Goal: Information Seeking & Learning: Learn about a topic

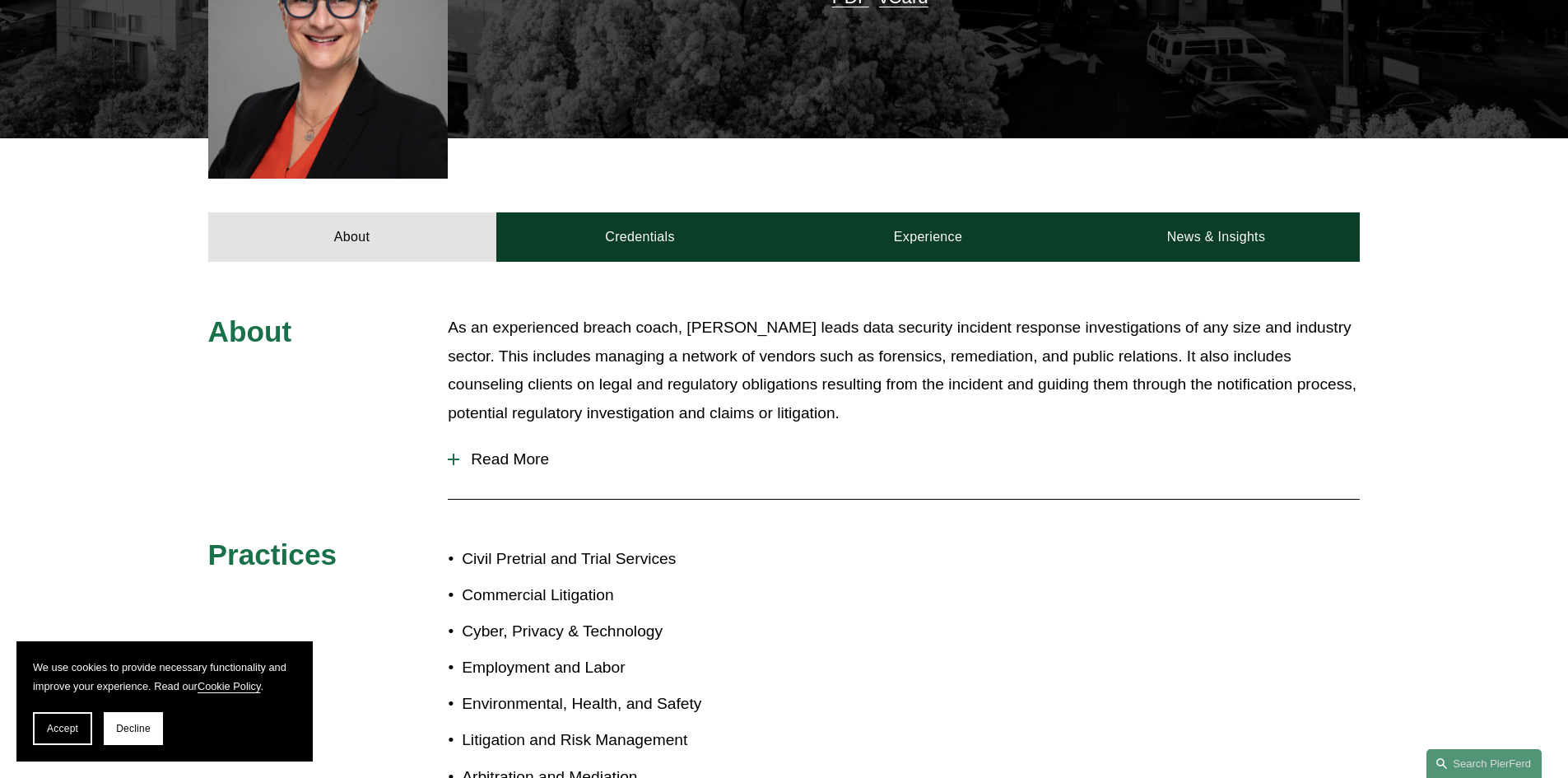
scroll to position [218, 0]
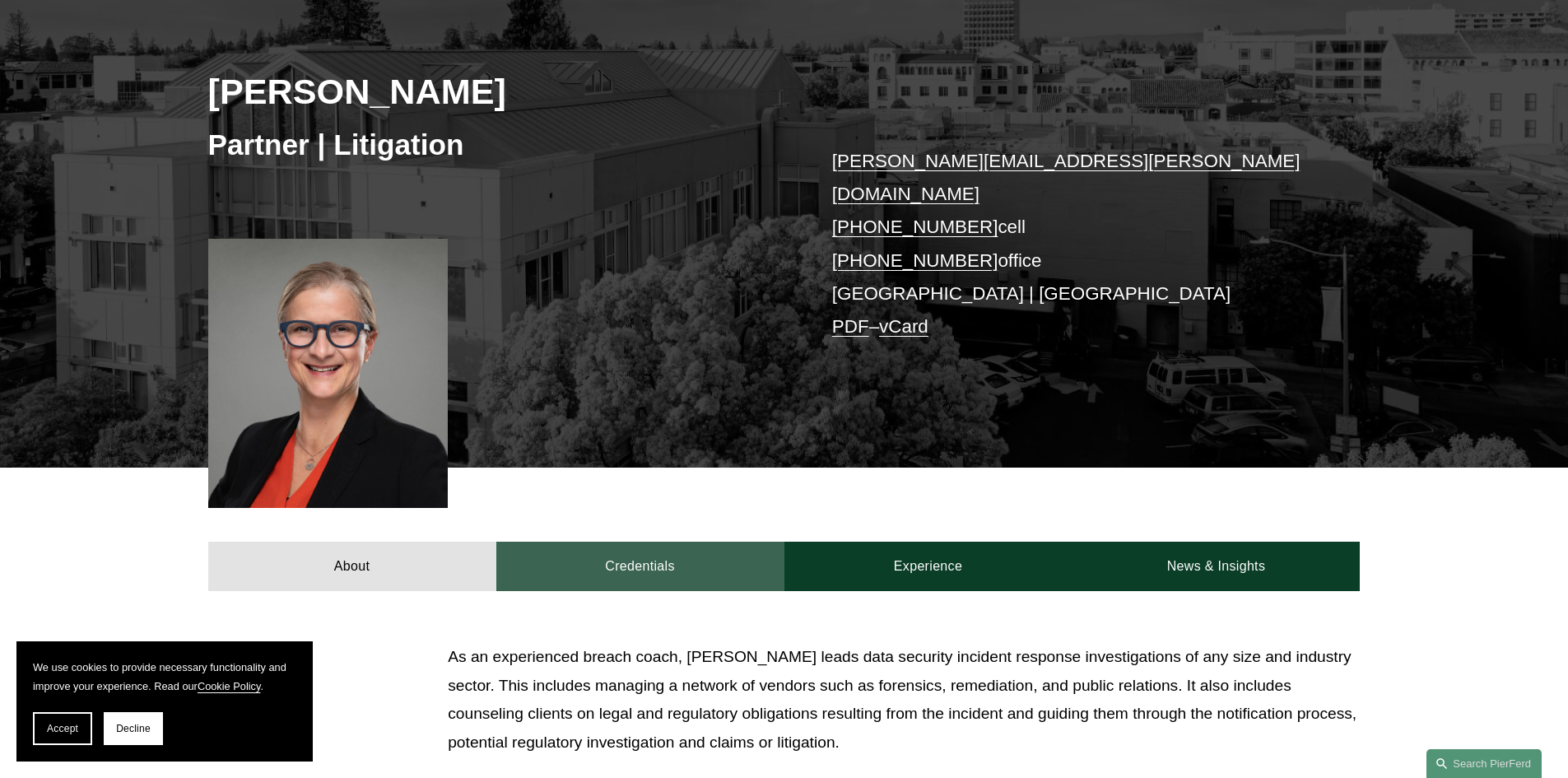
click at [639, 542] on link "Credentials" at bounding box center [640, 566] width 288 height 50
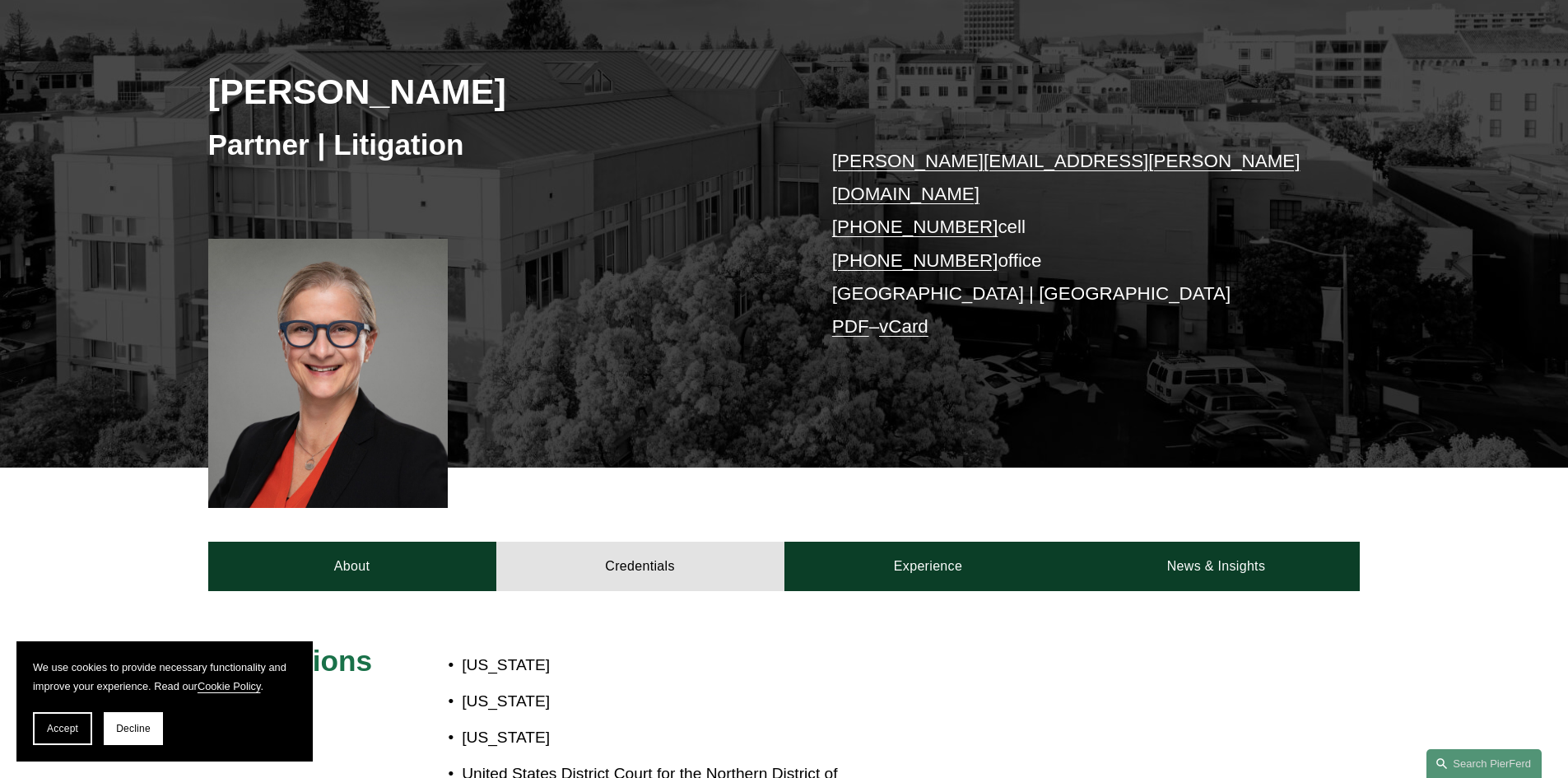
scroll to position [383, 0]
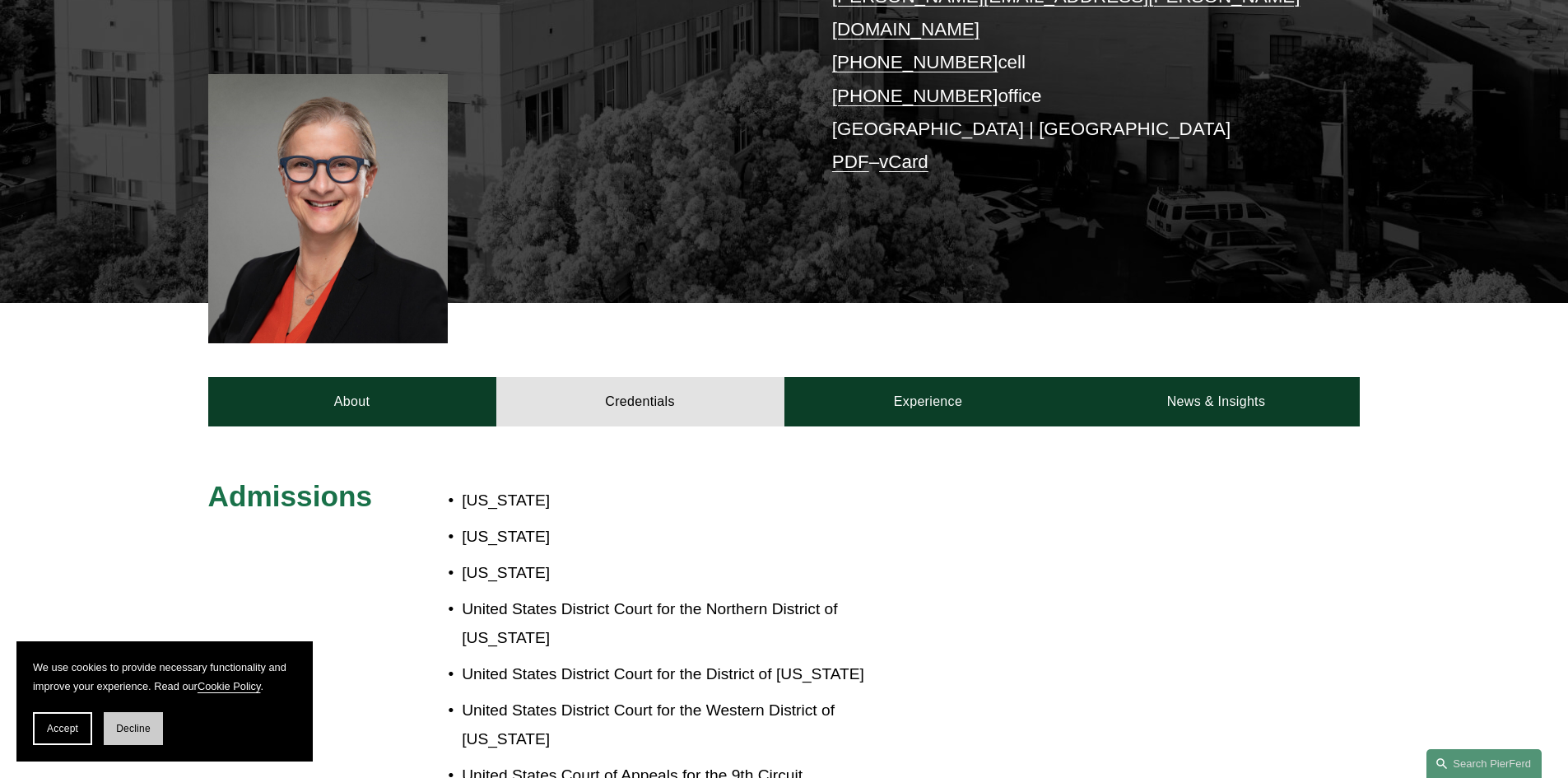
click at [124, 737] on button "Decline" at bounding box center [133, 729] width 59 height 33
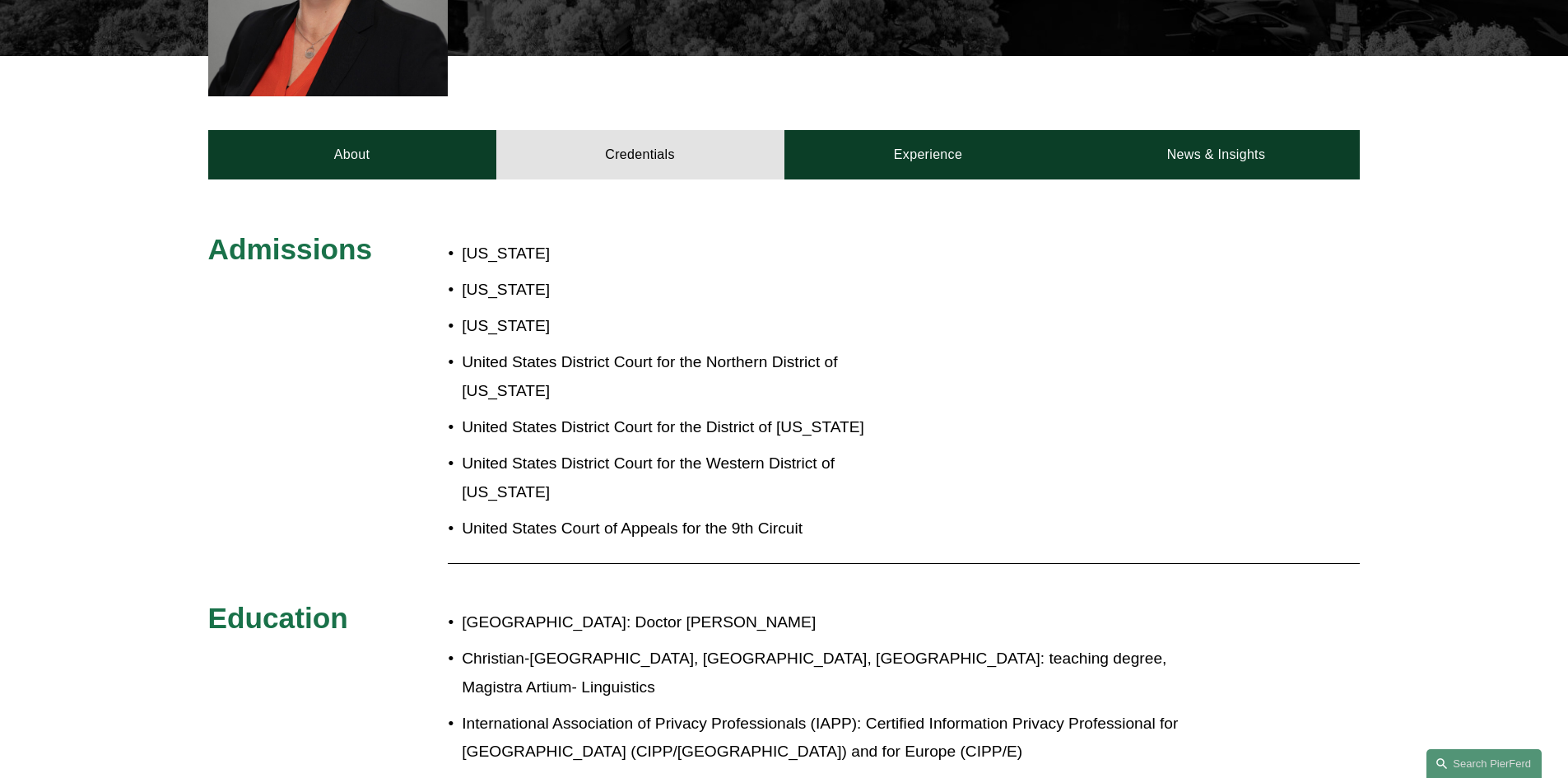
scroll to position [301, 0]
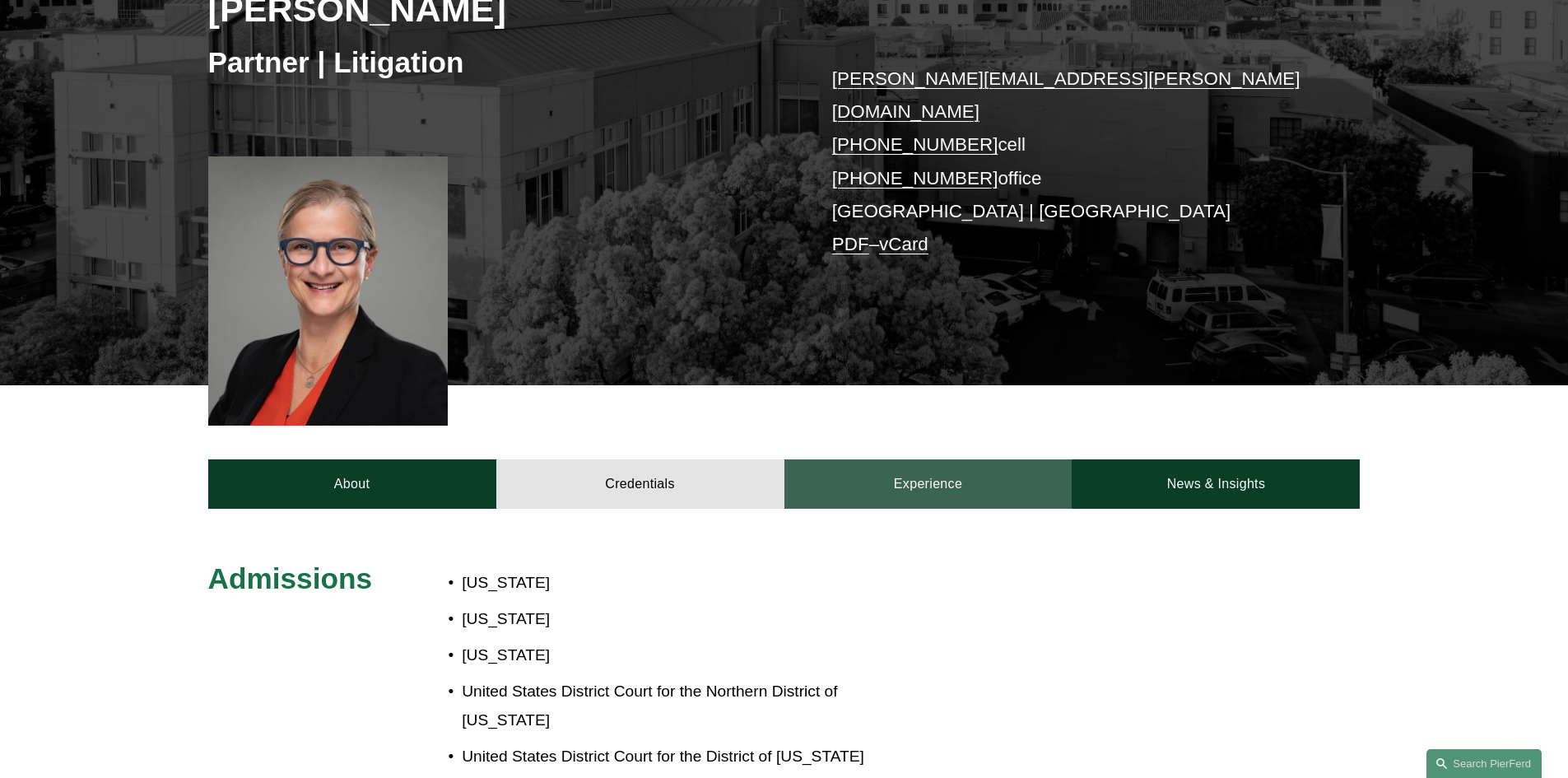
click at [923, 460] on link "Experience" at bounding box center [928, 485] width 288 height 50
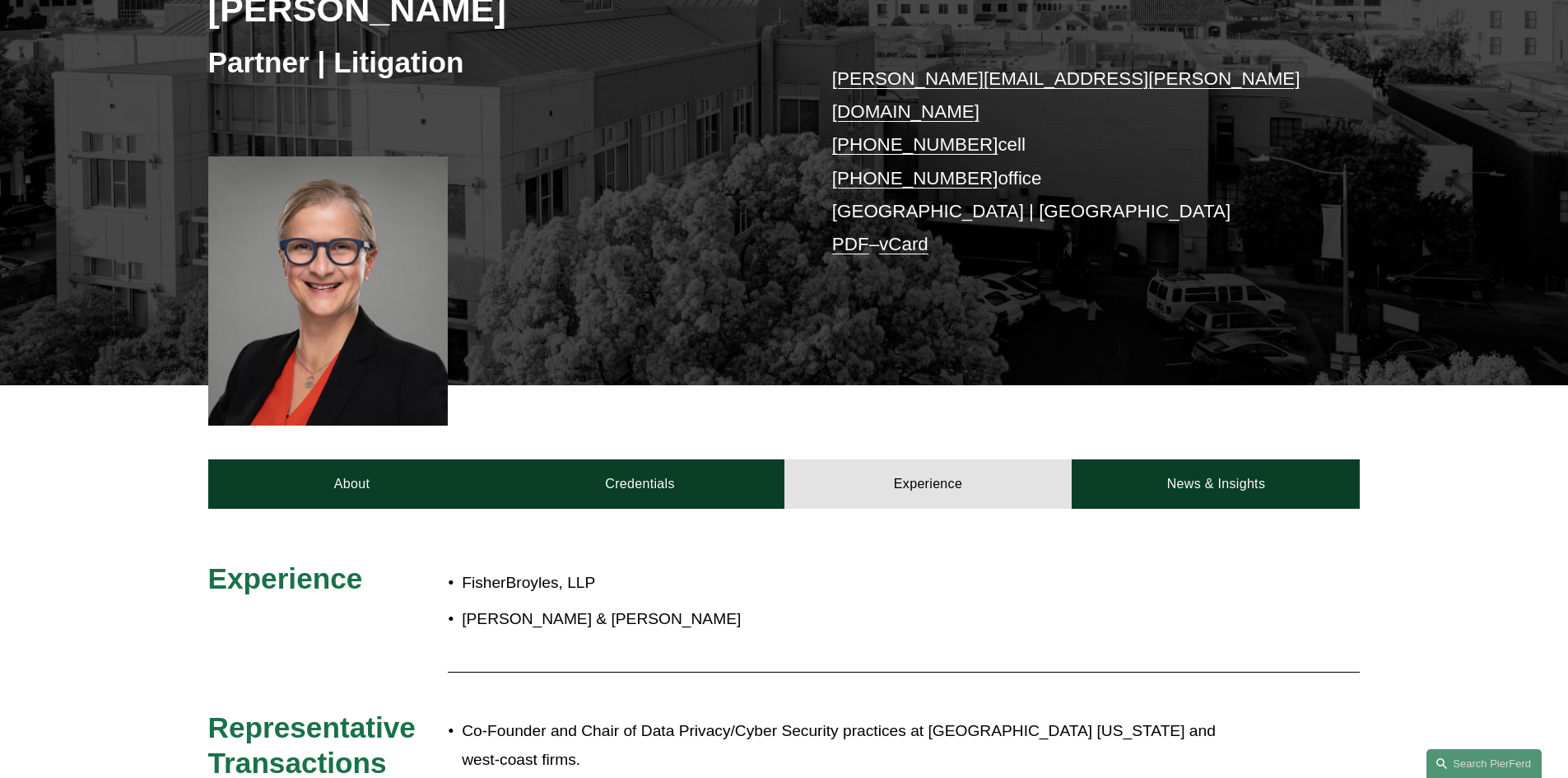
scroll to position [465, 0]
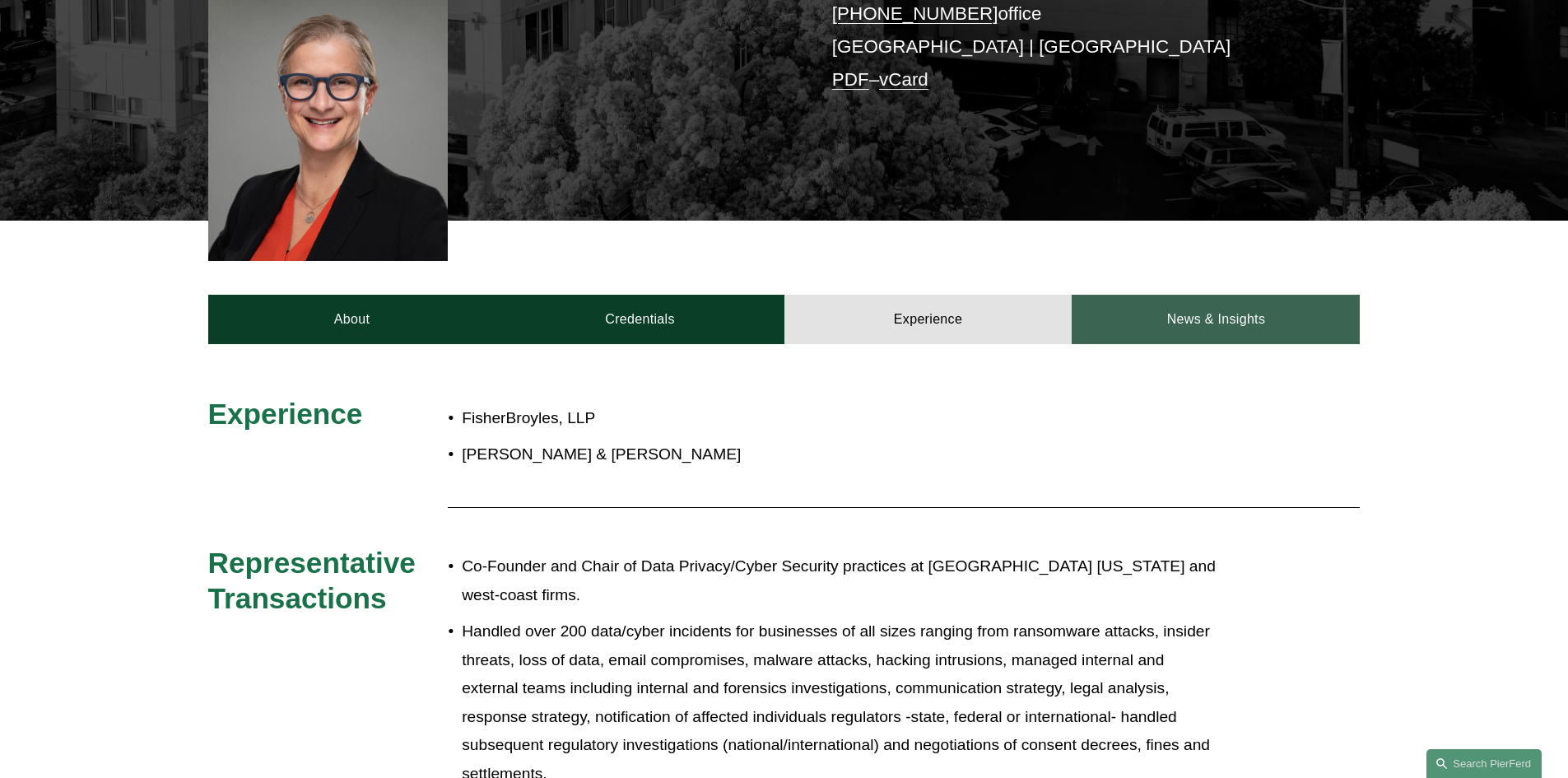
click at [1175, 295] on link "News & Insights" at bounding box center [1215, 320] width 288 height 50
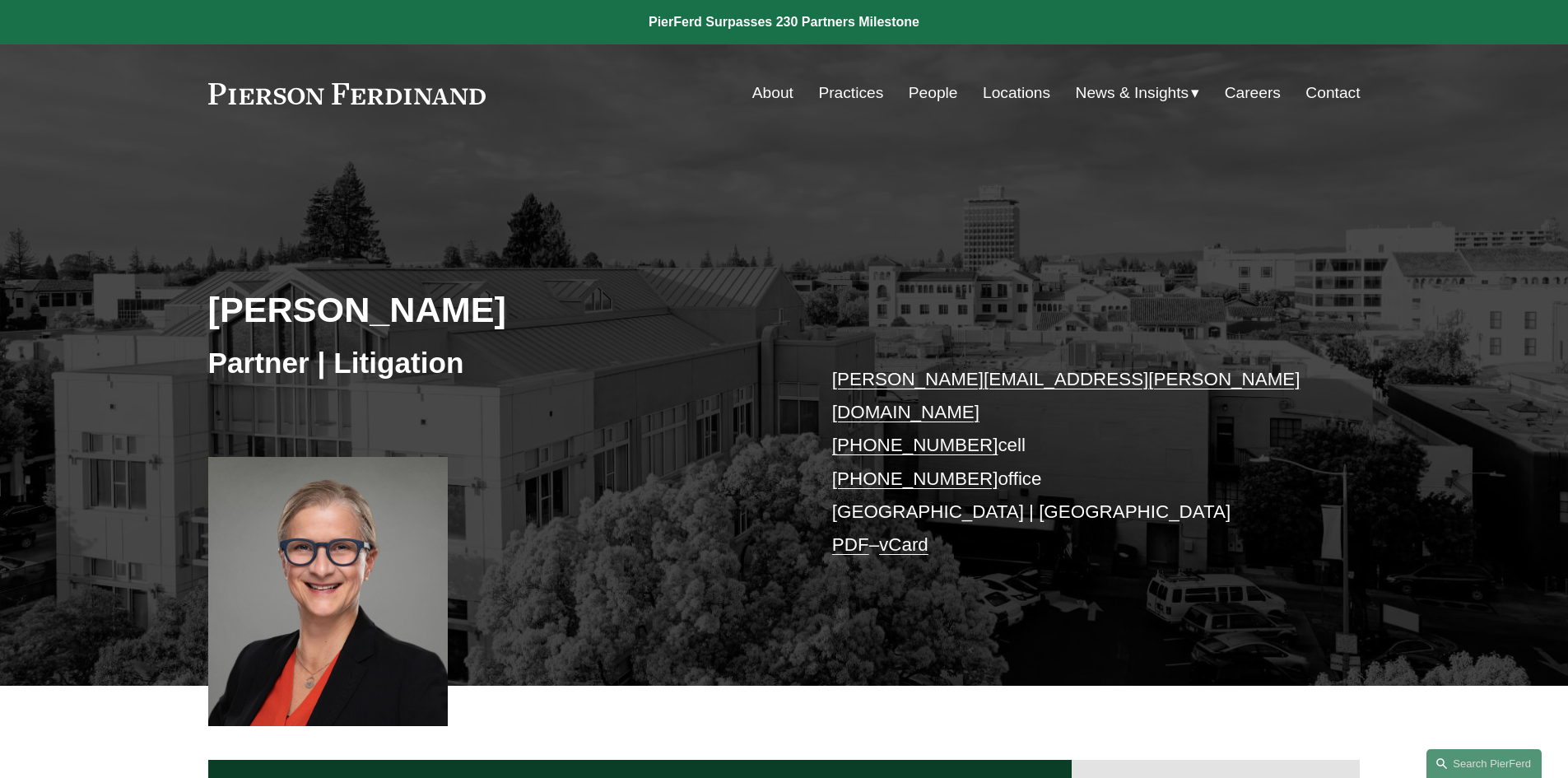
scroll to position [165, 0]
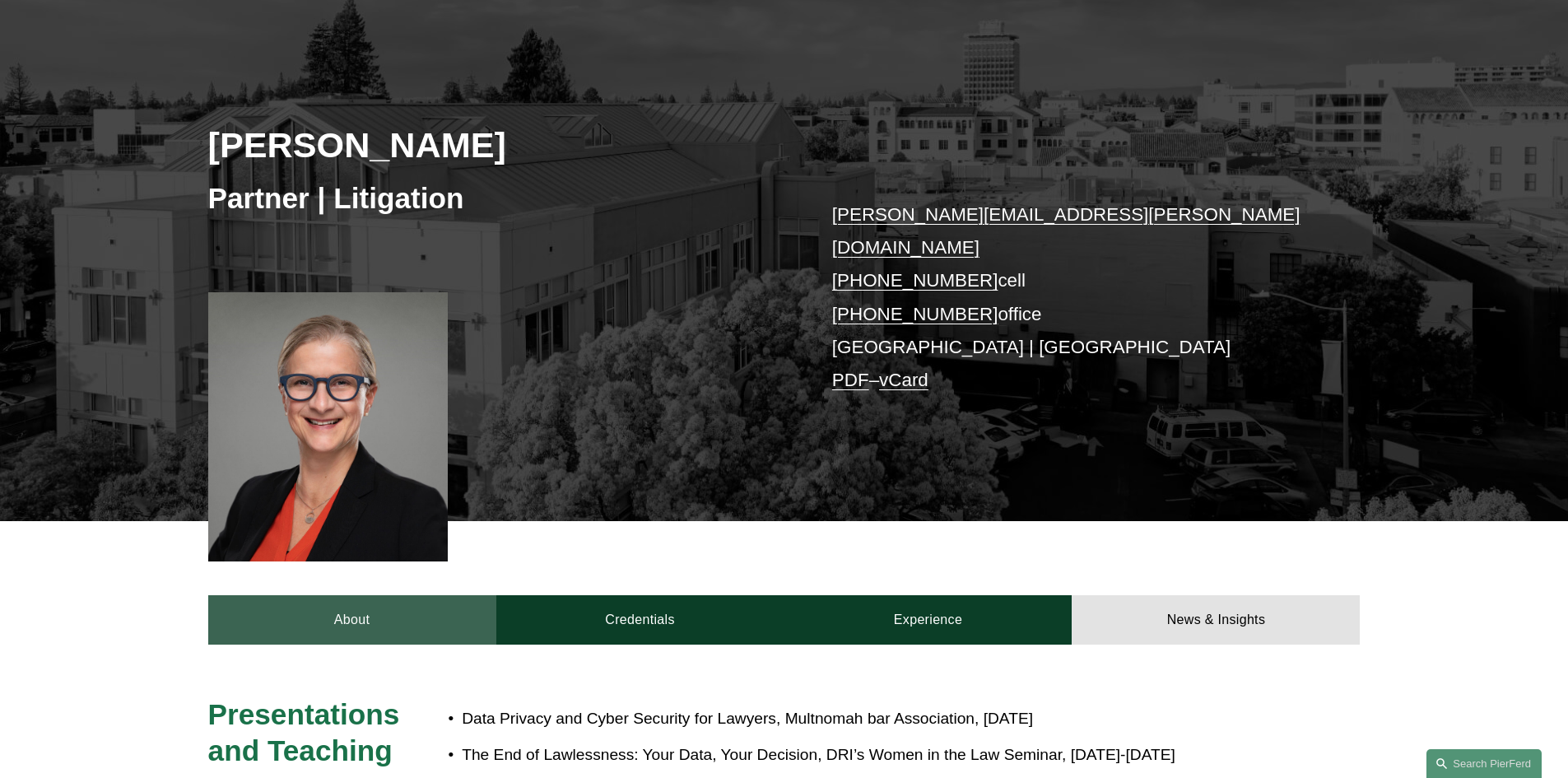
click at [345, 596] on link "About" at bounding box center [352, 621] width 288 height 50
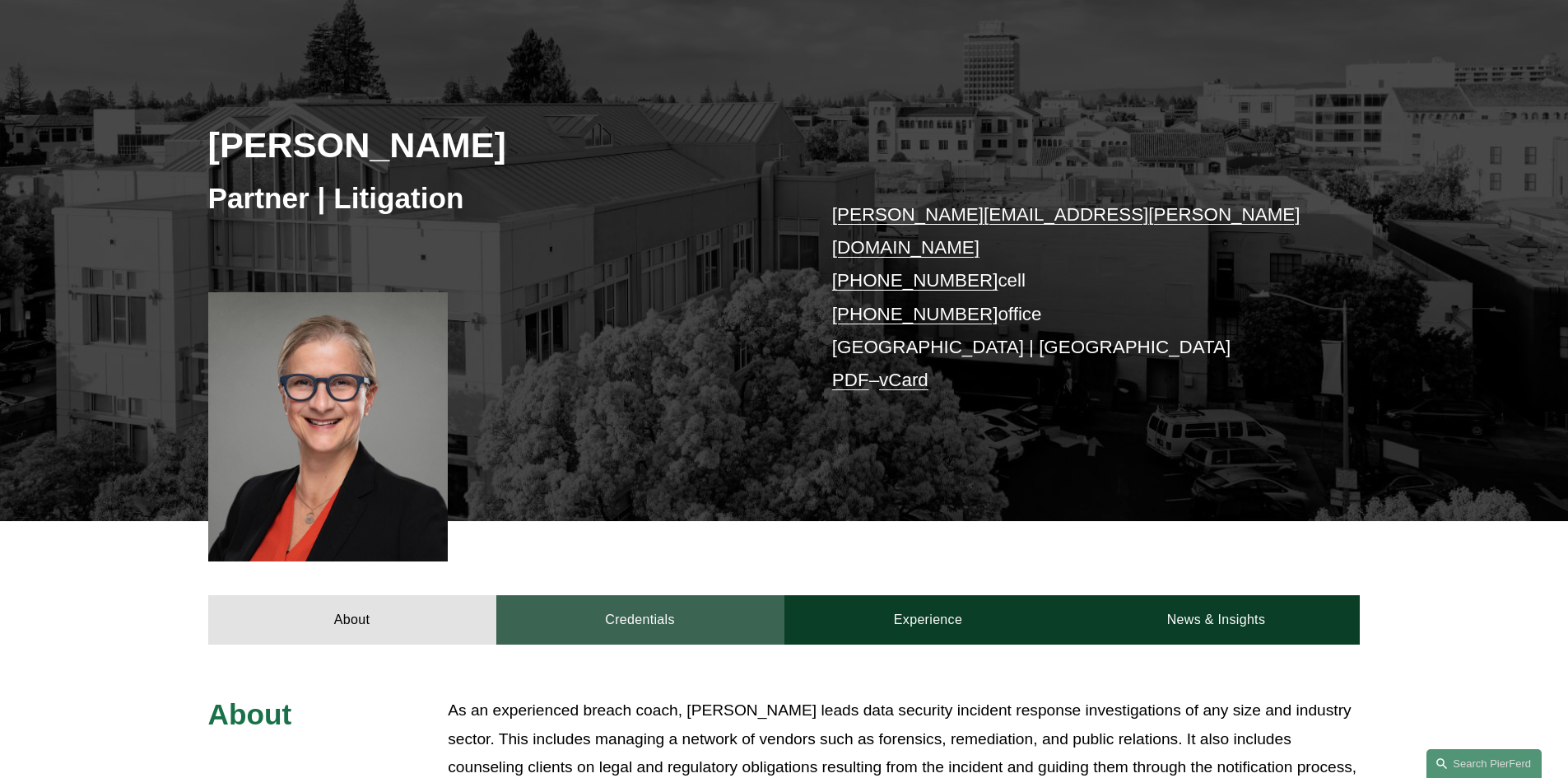
click at [648, 596] on link "Credentials" at bounding box center [640, 621] width 288 height 50
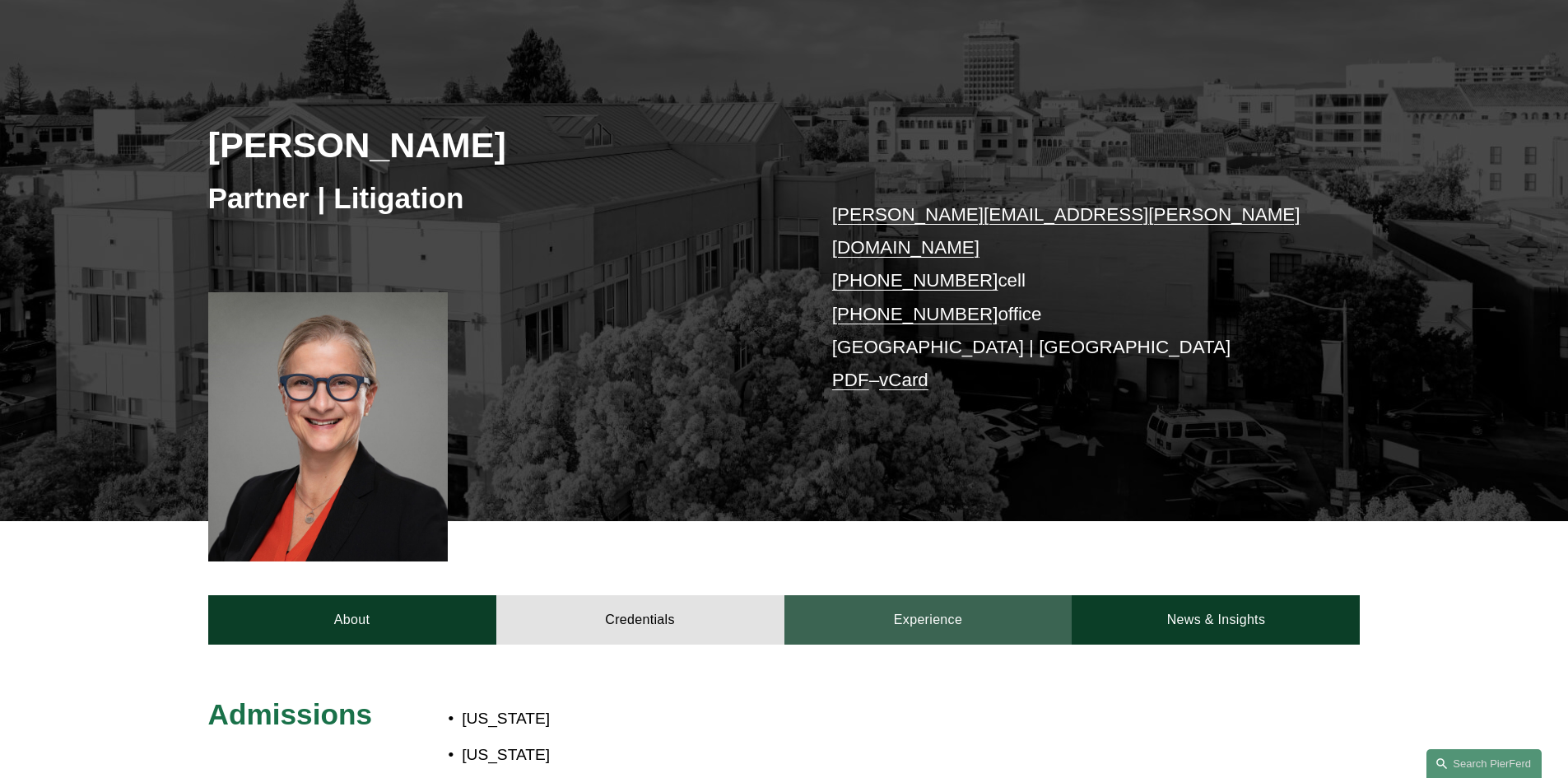
click at [913, 596] on link "Experience" at bounding box center [928, 621] width 288 height 50
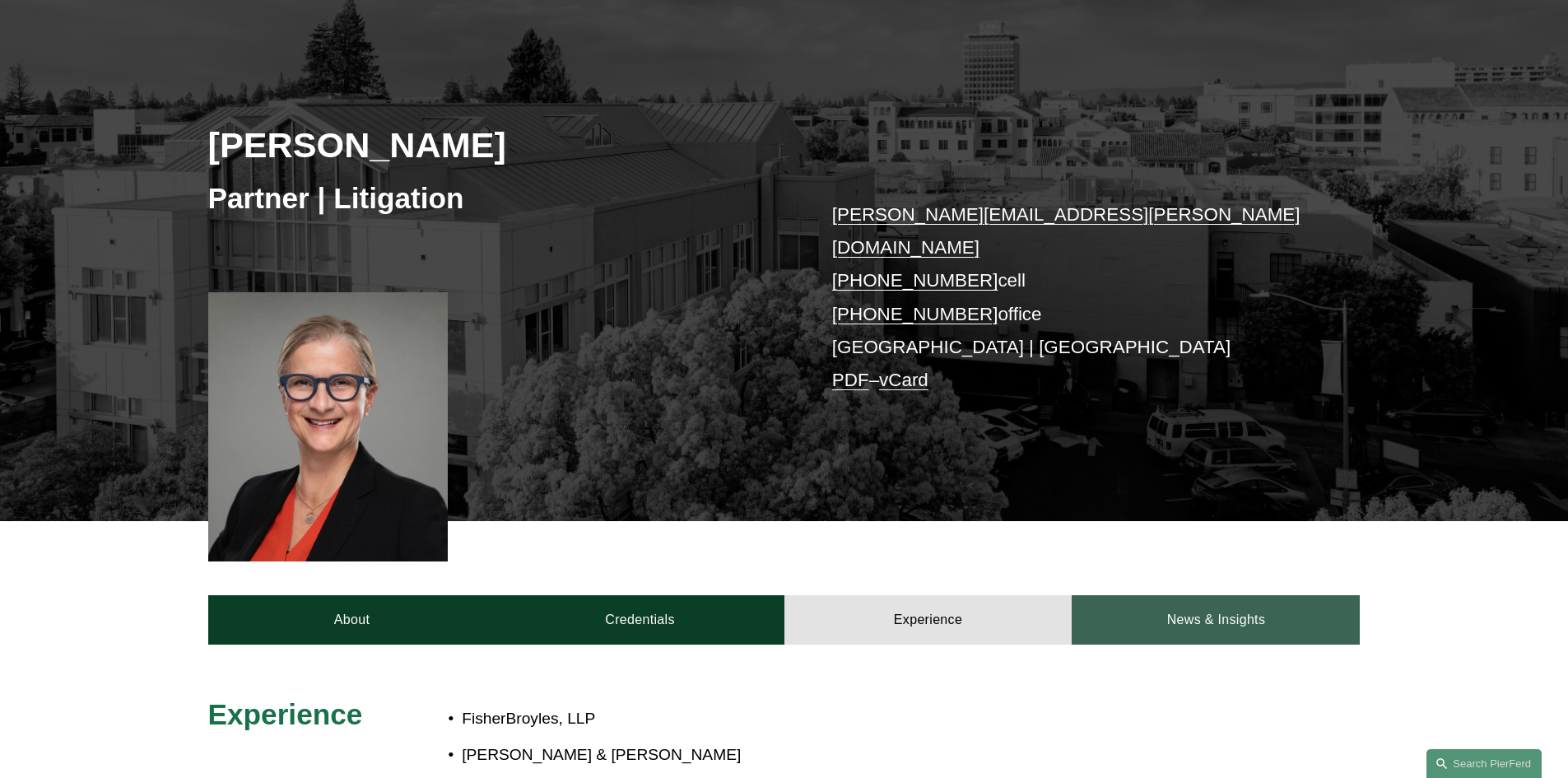
click at [1165, 596] on link "News & Insights" at bounding box center [1215, 621] width 288 height 50
